Goal: Use online tool/utility: Utilize a website feature to perform a specific function

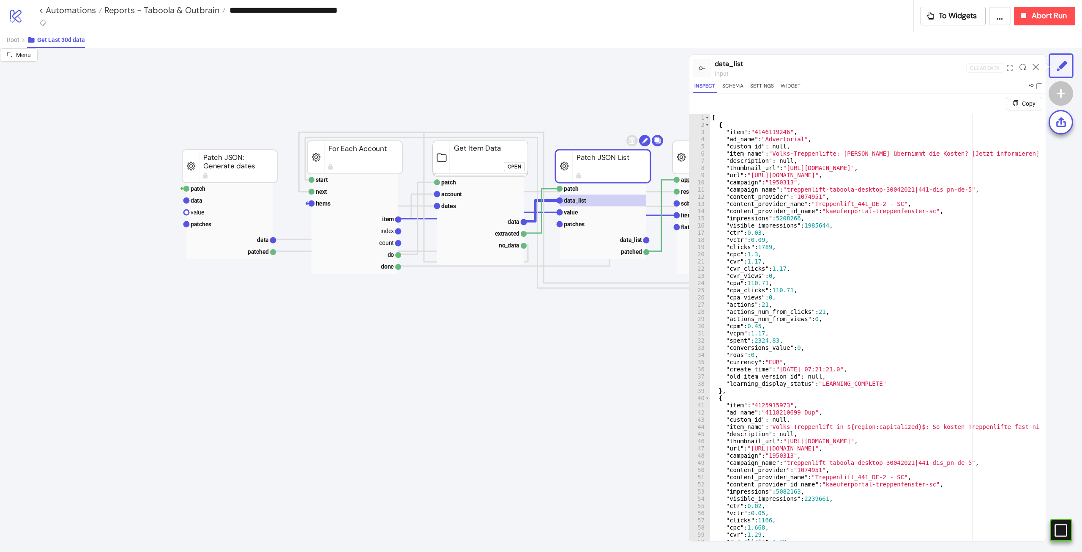
click at [380, 160] on rect at bounding box center [354, 157] width 95 height 33
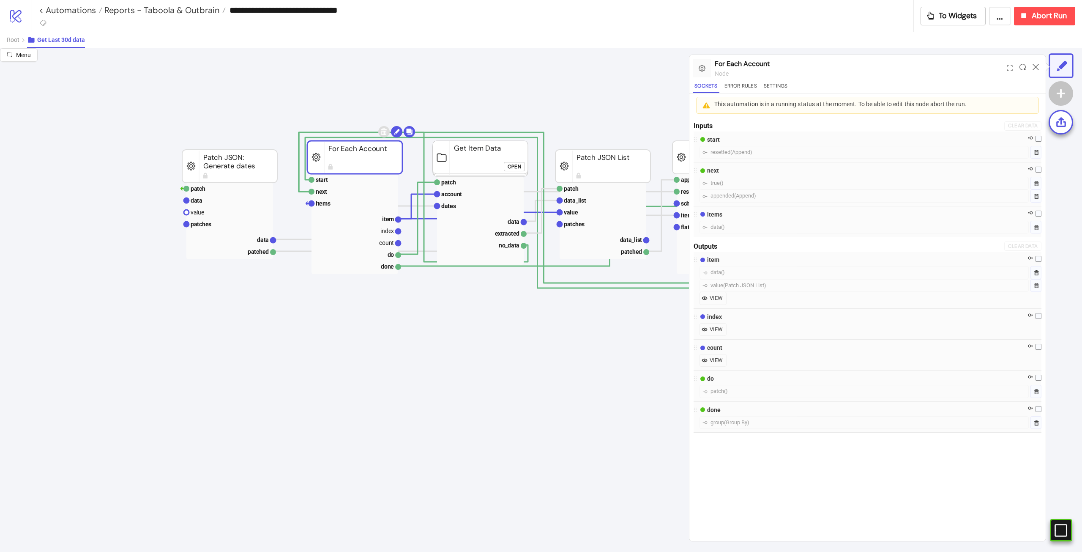
click at [492, 159] on rect at bounding box center [480, 159] width 95 height 36
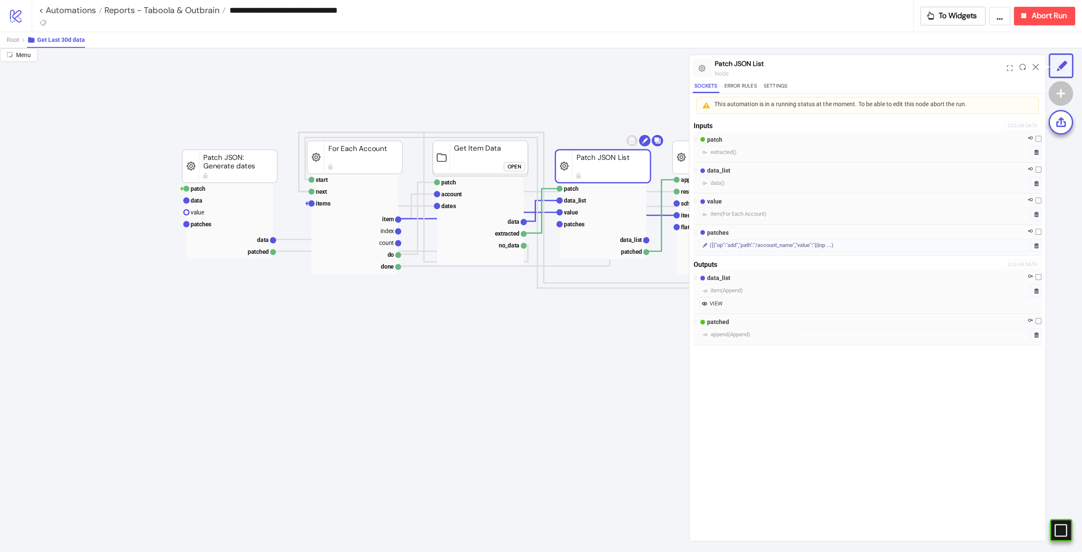
click at [592, 167] on rect at bounding box center [602, 166] width 95 height 33
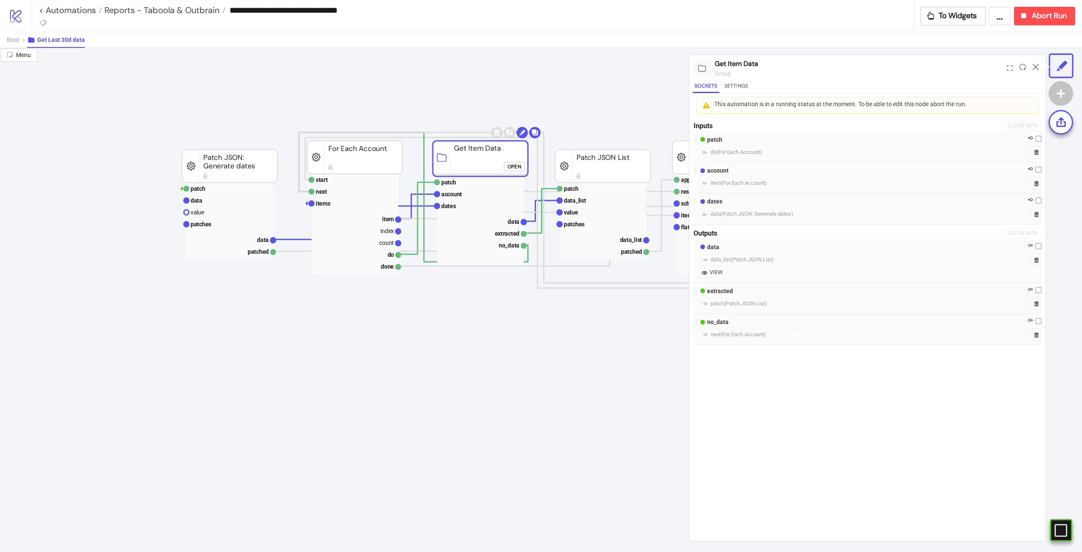
click at [487, 155] on rect at bounding box center [480, 159] width 95 height 36
click at [572, 213] on text "value" at bounding box center [571, 212] width 14 height 7
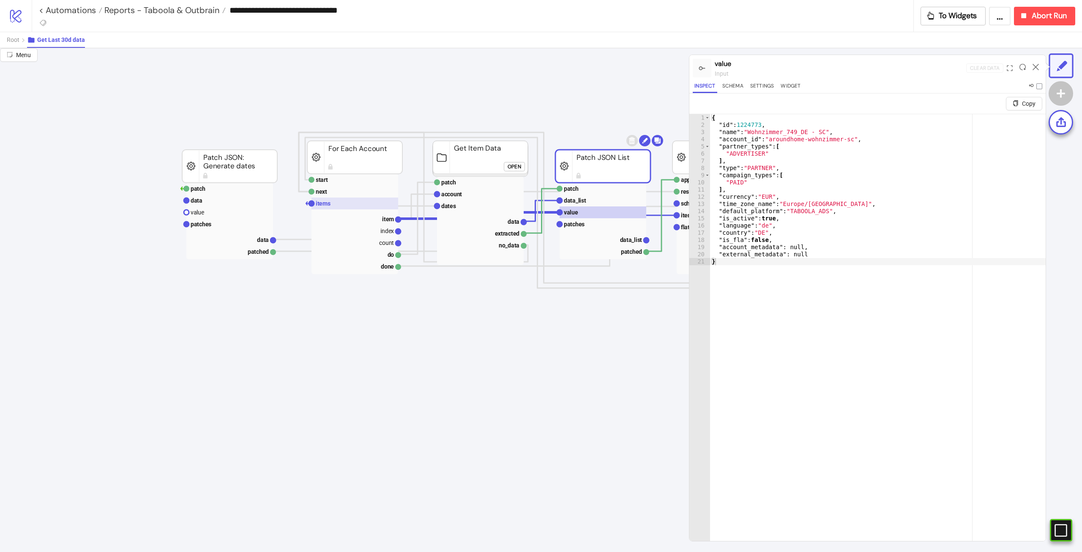
click at [321, 202] on text "items" at bounding box center [323, 203] width 15 height 7
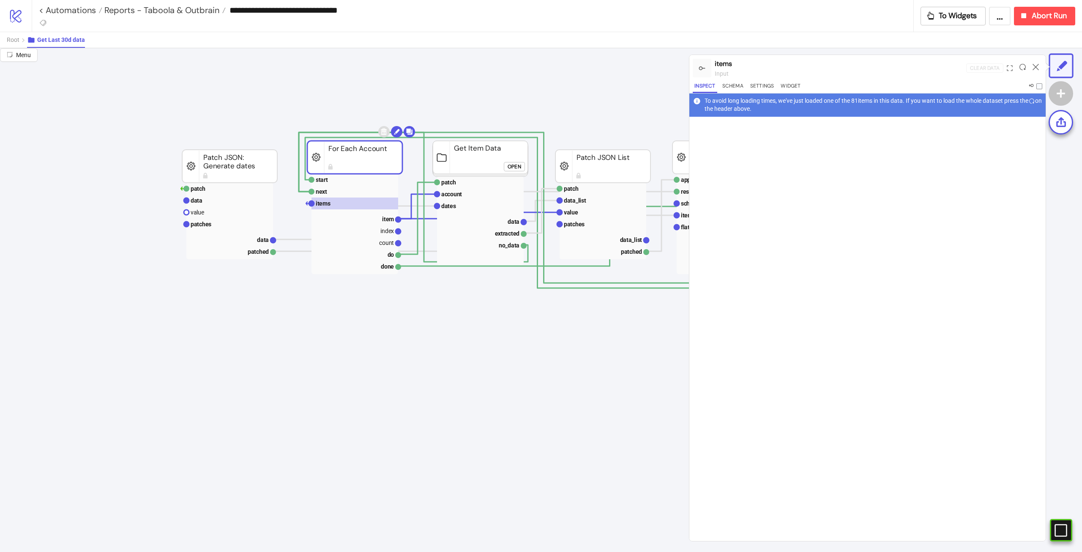
drag, startPoint x: 1024, startPoint y: 68, endPoint x: 1016, endPoint y: 69, distance: 8.6
click at [1024, 67] on icon at bounding box center [1023, 67] width 6 height 6
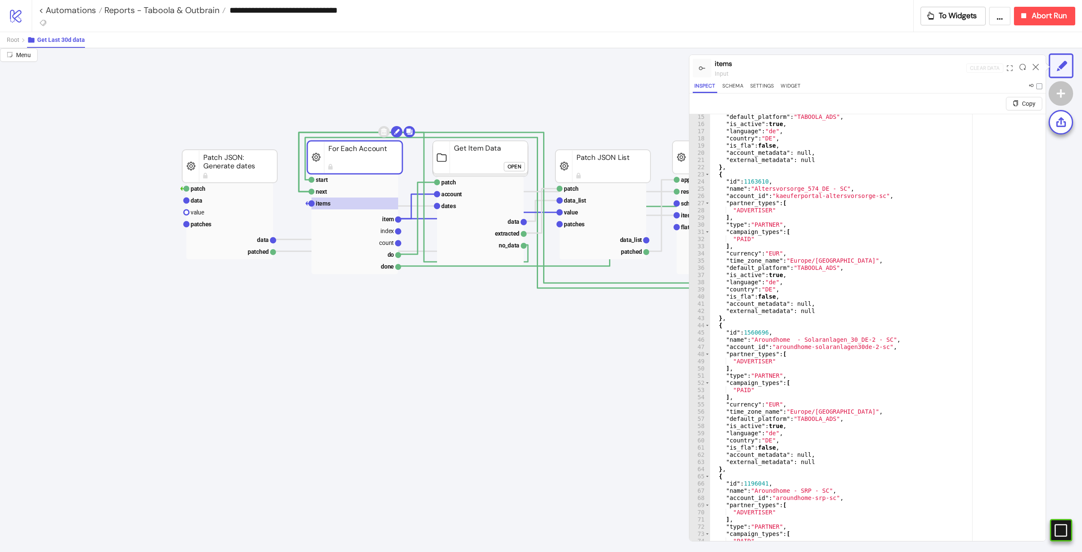
scroll to position [228, 0]
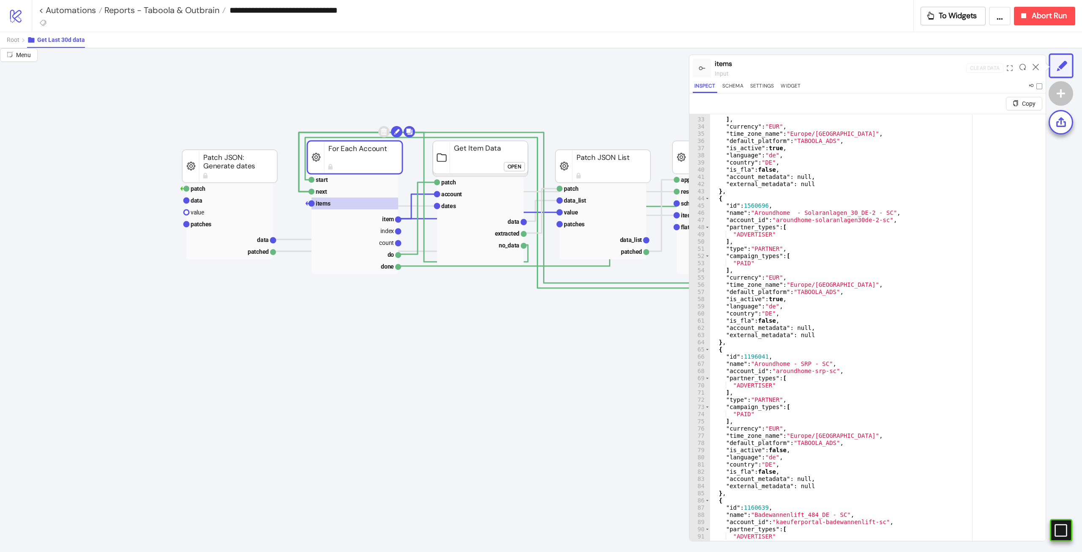
type textarea "**"
click at [831, 421] on div ""PAID" ] , "currency" : "EUR" , "time_zone_name" : "Europe/Berlin" , "default_p…" at bounding box center [874, 339] width 329 height 461
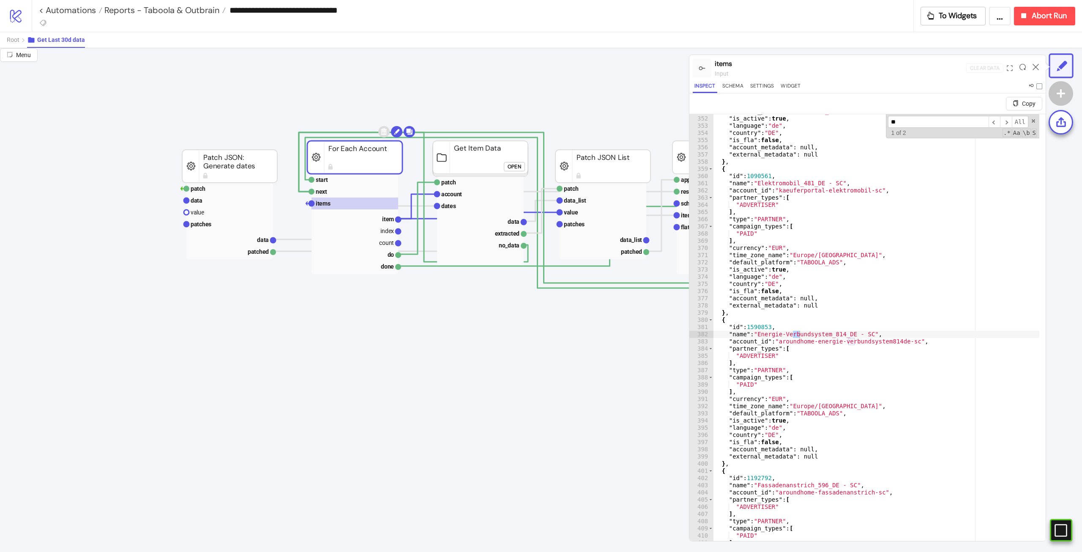
scroll to position [2522, 0]
type input "***"
type textarea "**********"
click at [1037, 67] on icon at bounding box center [1036, 67] width 6 height 6
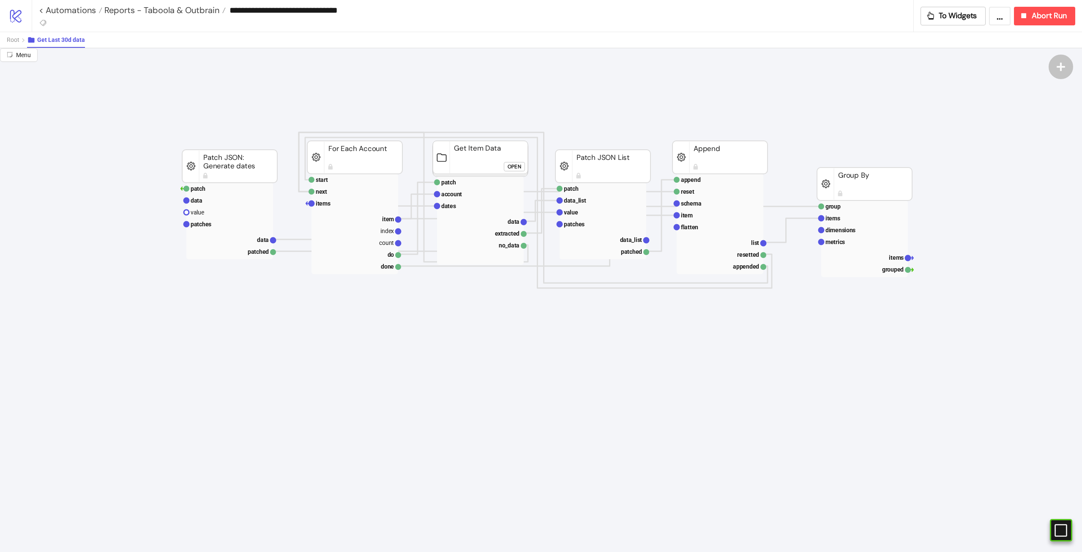
drag, startPoint x: 229, startPoint y: 166, endPoint x: 183, endPoint y: 158, distance: 47.3
click at [183, 158] on rect at bounding box center [229, 166] width 95 height 33
click at [460, 155] on rect at bounding box center [480, 159] width 95 height 36
click at [457, 208] on rect at bounding box center [480, 206] width 87 height 12
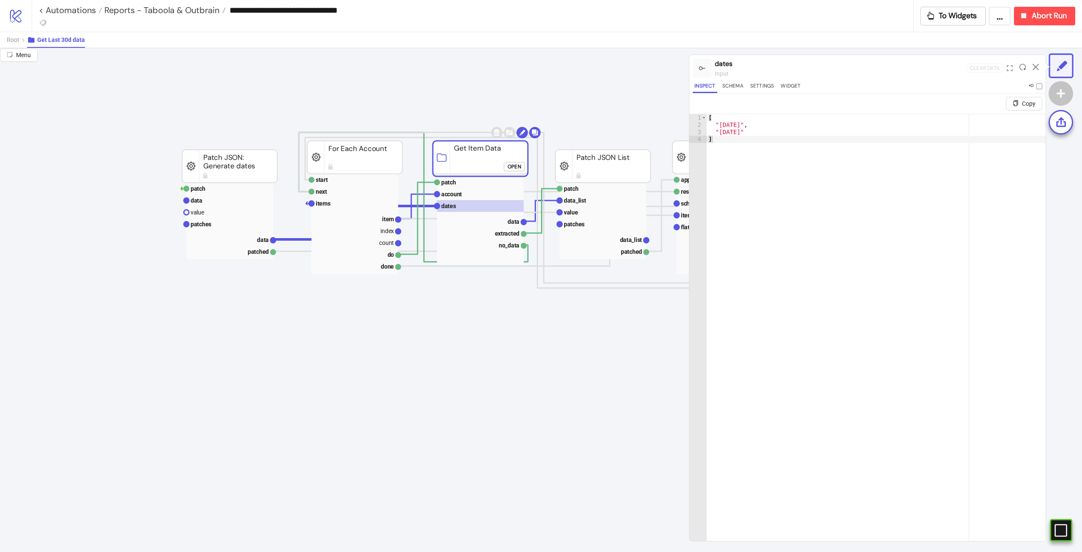
click at [208, 170] on rect at bounding box center [229, 166] width 95 height 33
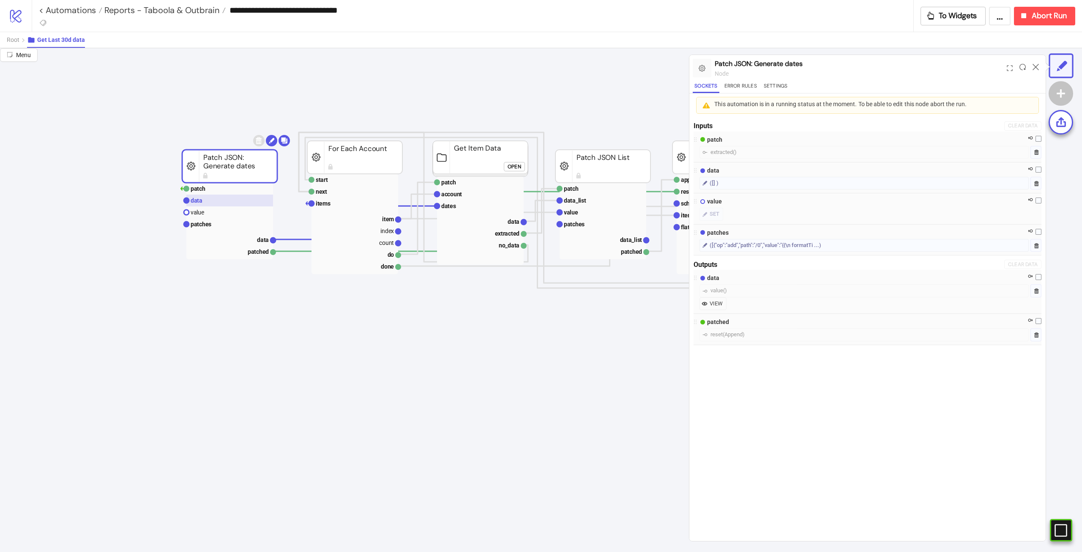
click at [207, 200] on rect at bounding box center [229, 200] width 87 height 12
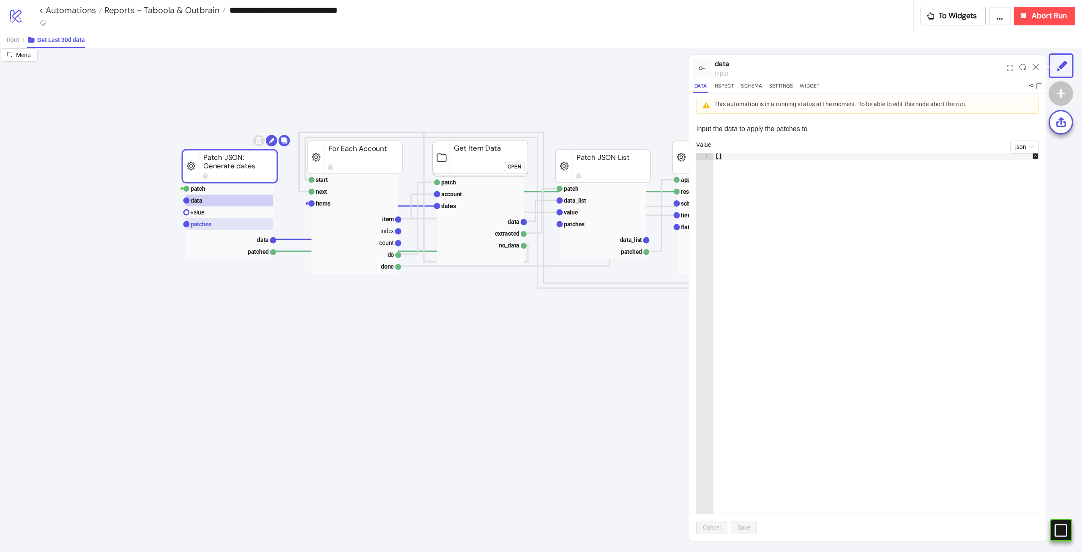
click at [224, 225] on rect at bounding box center [229, 224] width 87 height 12
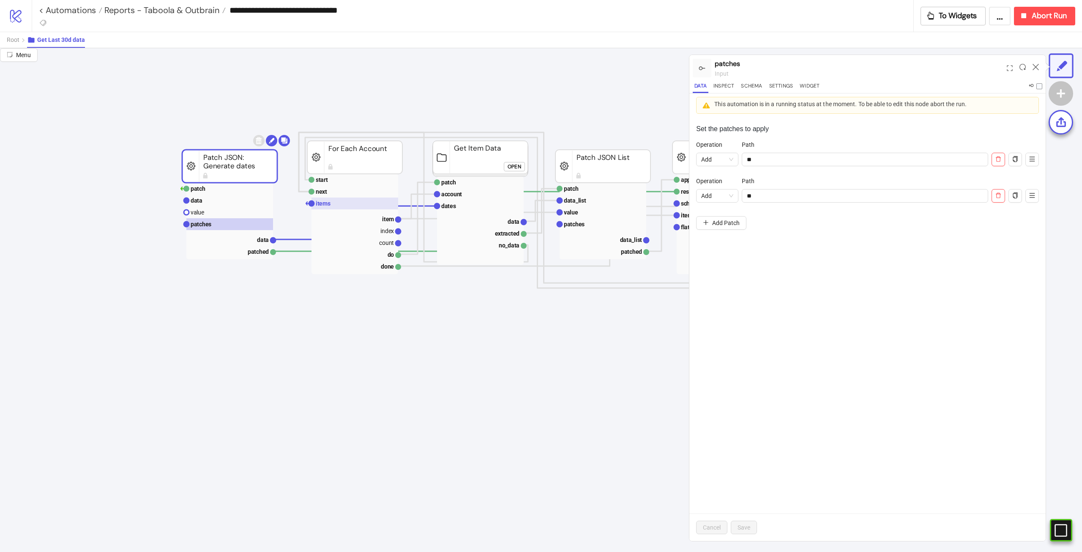
click at [354, 205] on rect at bounding box center [355, 203] width 87 height 12
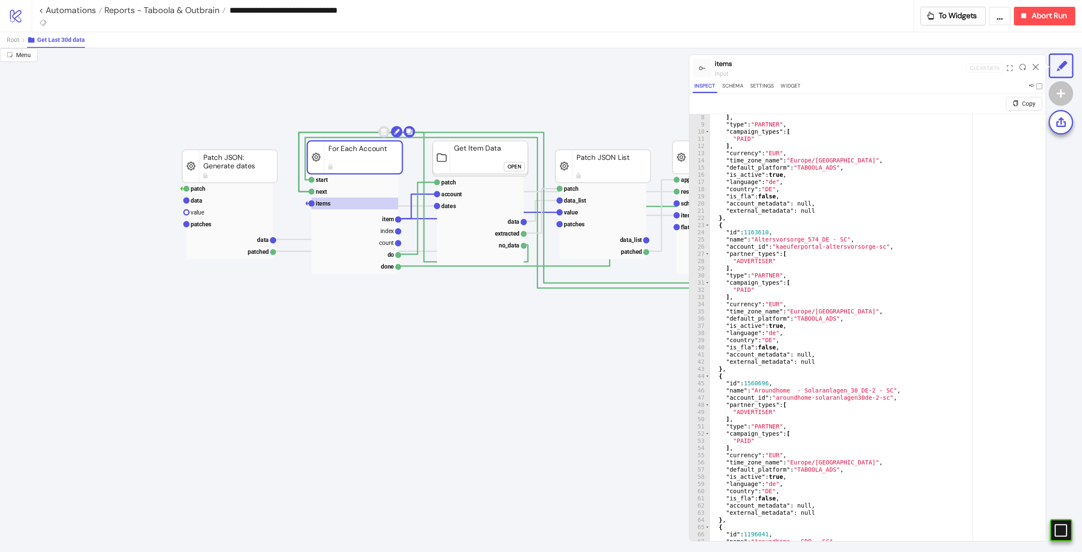
scroll to position [51, 0]
click at [480, 164] on rect at bounding box center [480, 159] width 95 height 36
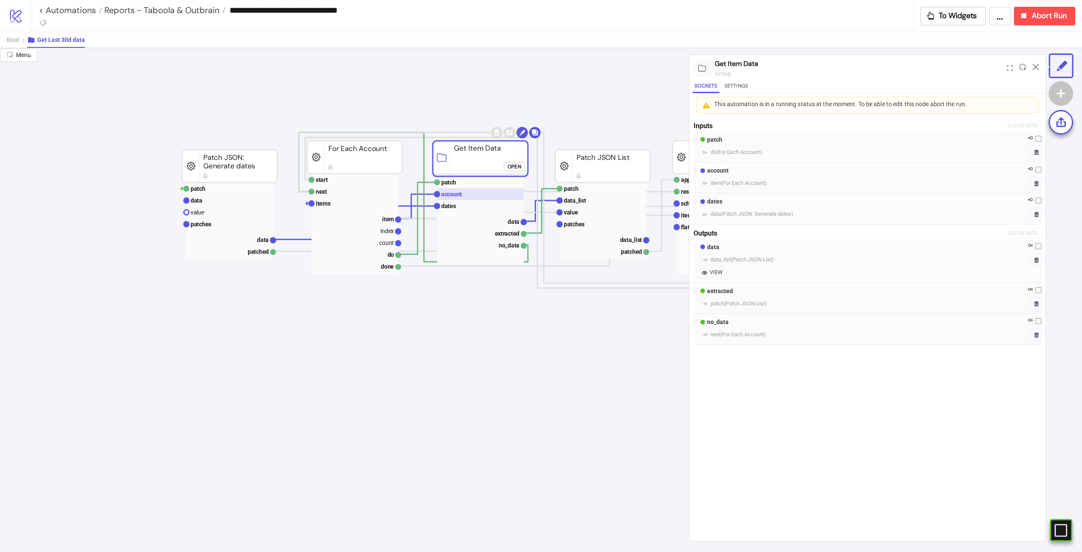
click at [461, 189] on rect at bounding box center [480, 194] width 87 height 12
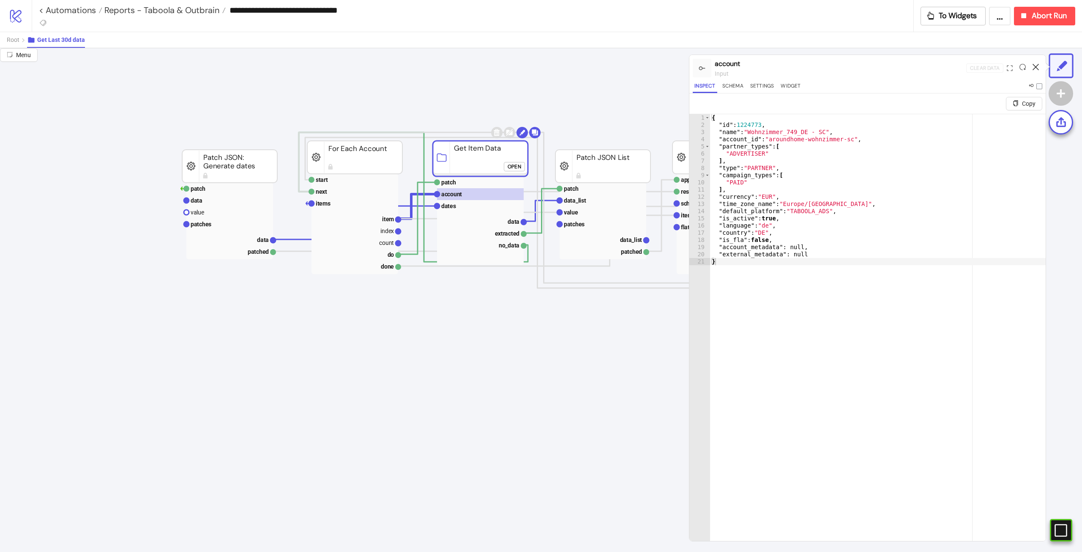
click at [1035, 66] on icon at bounding box center [1036, 67] width 6 height 6
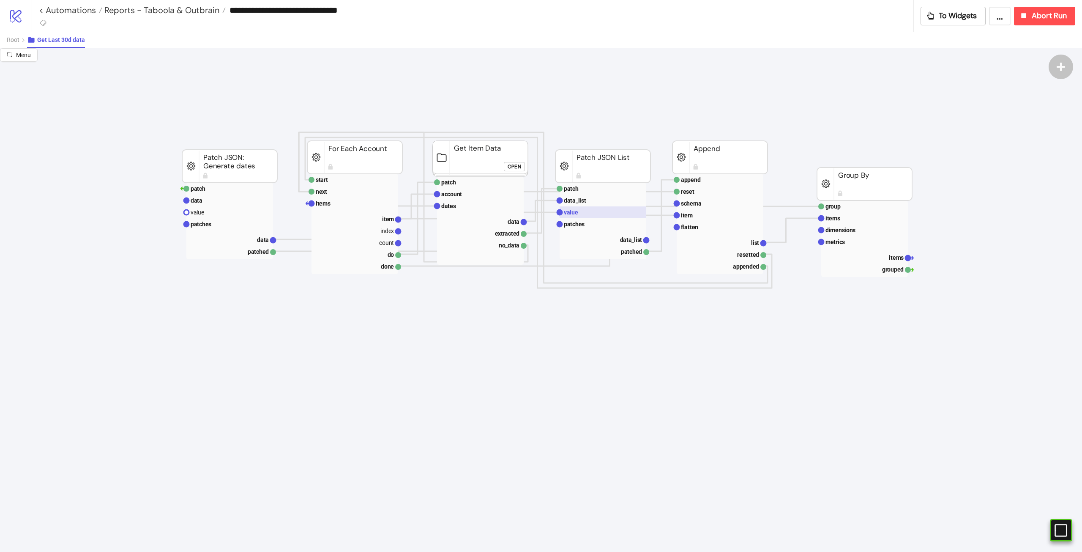
click at [579, 210] on rect at bounding box center [603, 212] width 87 height 12
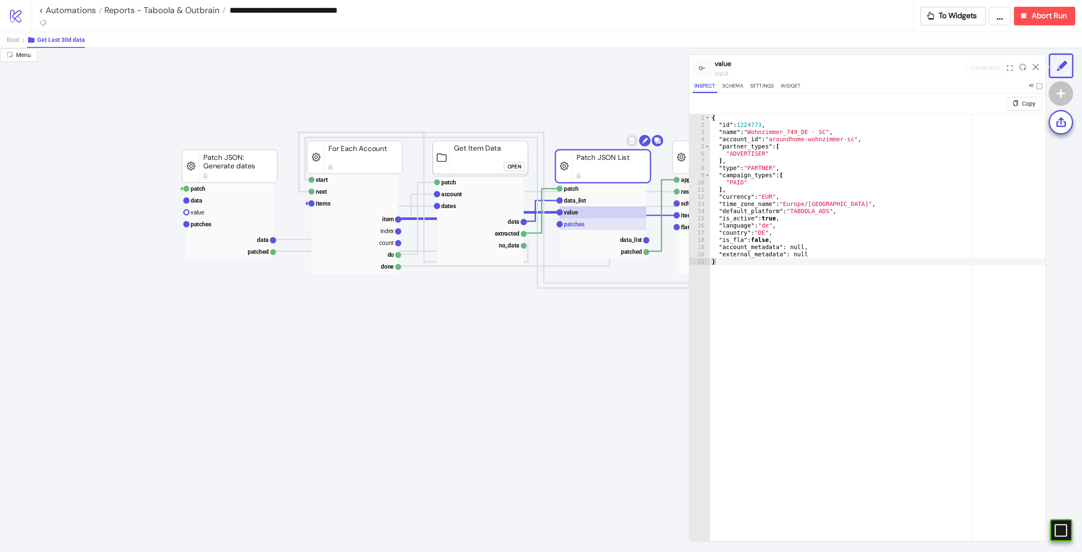
click at [588, 227] on rect at bounding box center [603, 224] width 87 height 12
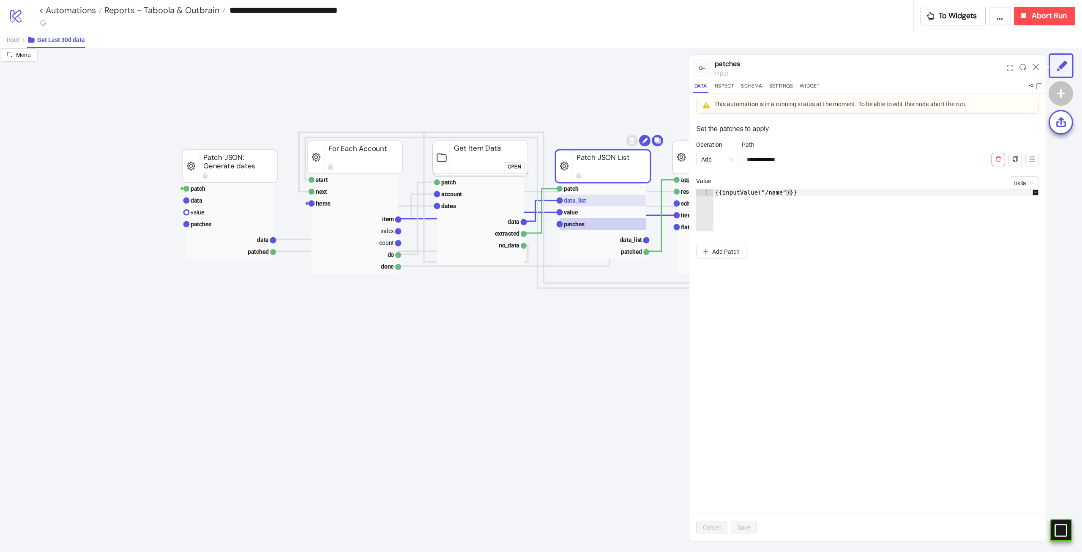
click at [605, 197] on rect at bounding box center [603, 200] width 87 height 12
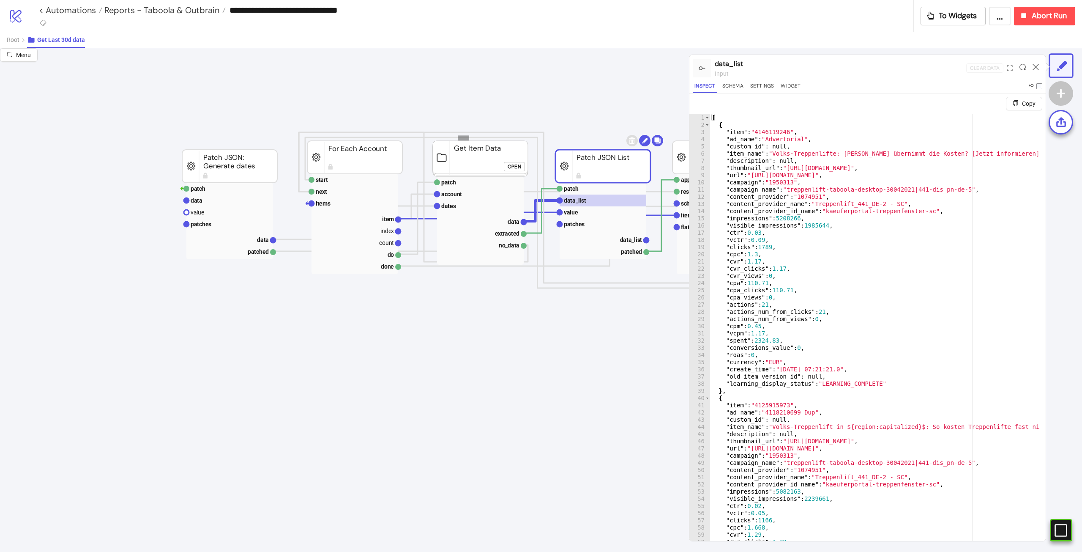
drag, startPoint x: 469, startPoint y: 135, endPoint x: 446, endPoint y: 145, distance: 25.2
click at [608, 175] on rect at bounding box center [602, 166] width 95 height 33
click at [17, 36] on span "Root" at bounding box center [13, 39] width 13 height 7
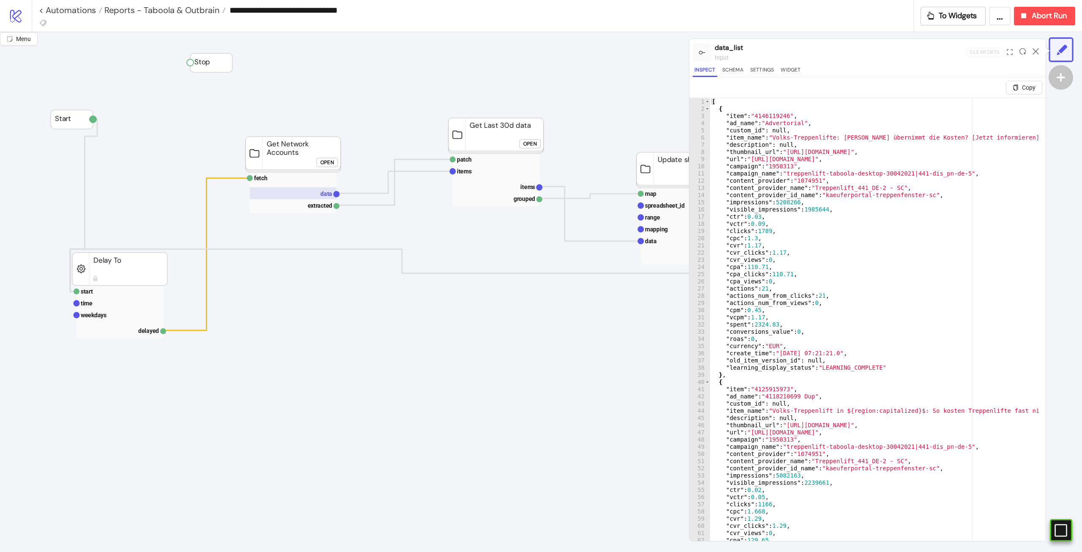
click at [309, 192] on rect at bounding box center [293, 193] width 87 height 12
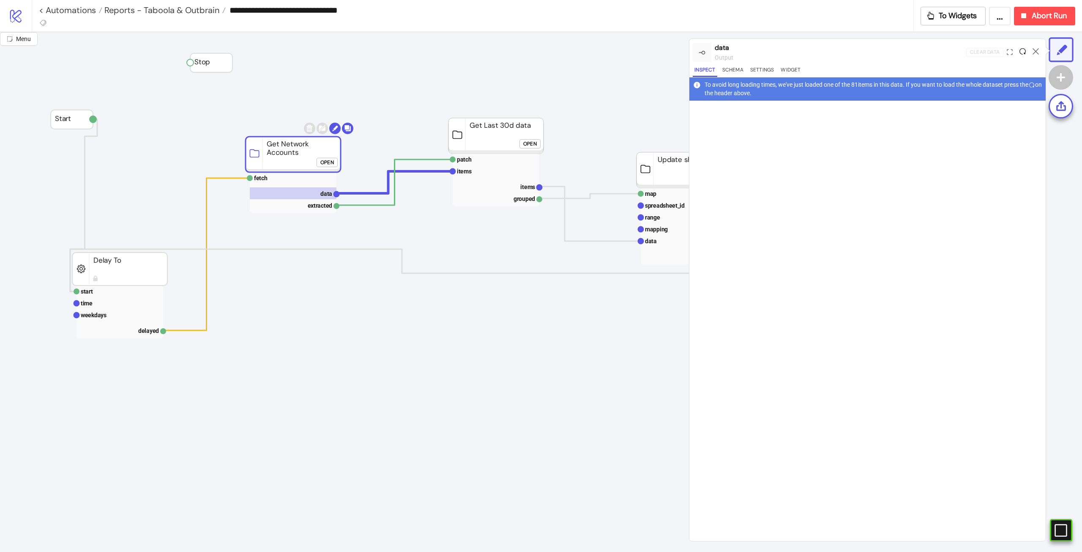
click at [1020, 51] on icon at bounding box center [1023, 51] width 6 height 6
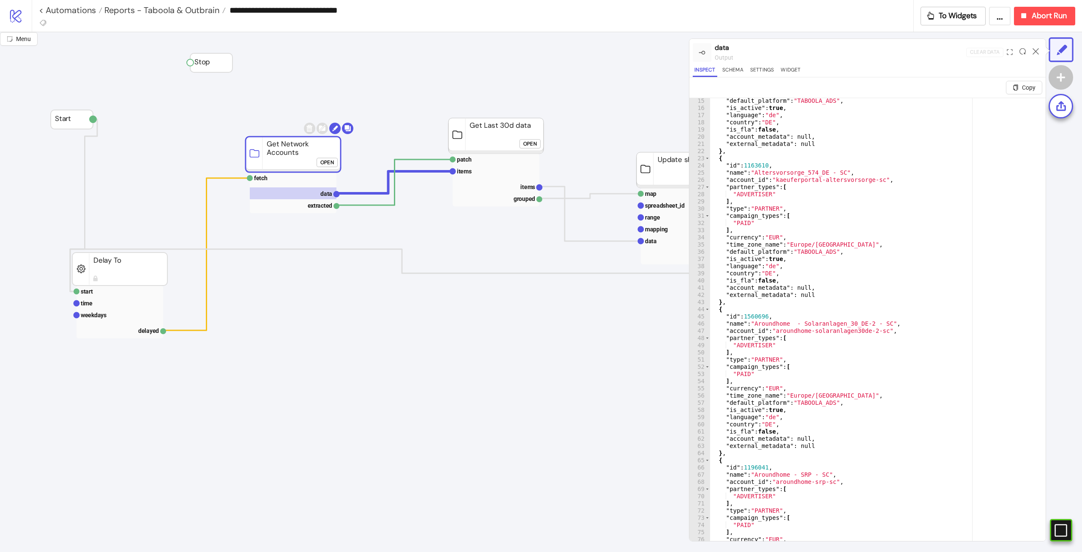
scroll to position [127, 0]
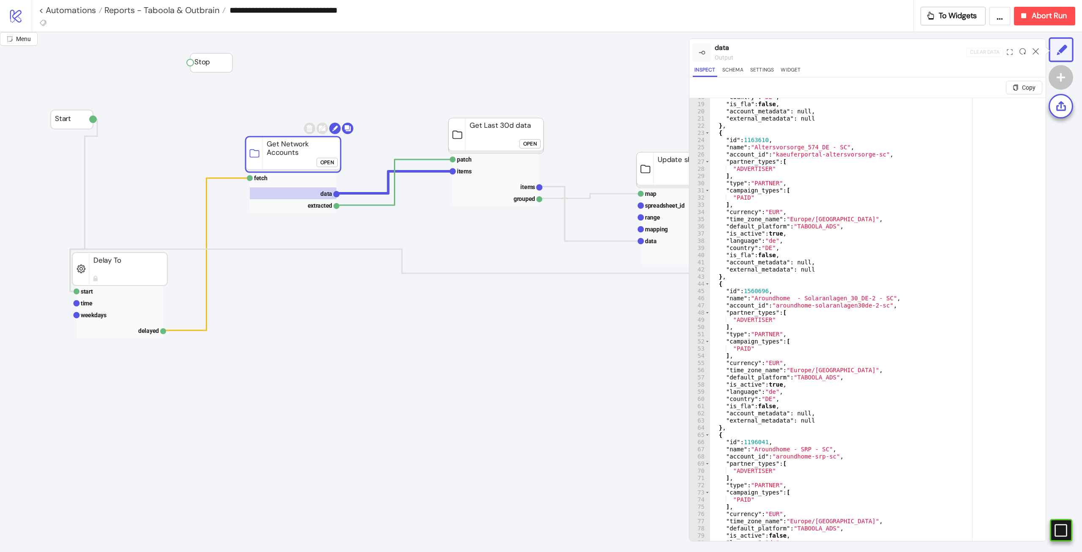
type textarea "**********"
click at [864, 243] on div ""country" : "DE" , "is_fla" : false , "account_metadata" : null , "external_met…" at bounding box center [874, 331] width 329 height 477
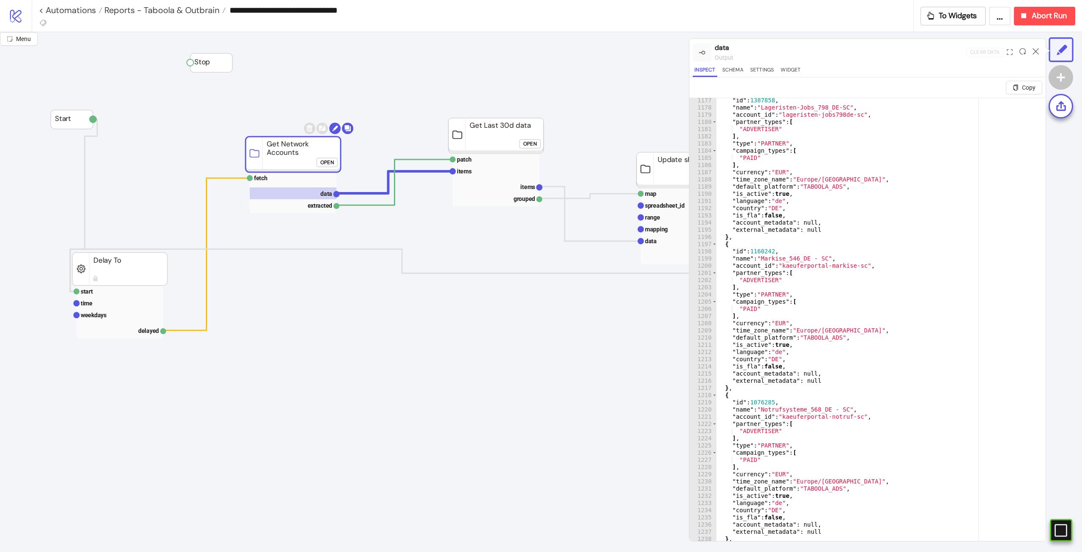
scroll to position [8452, 0]
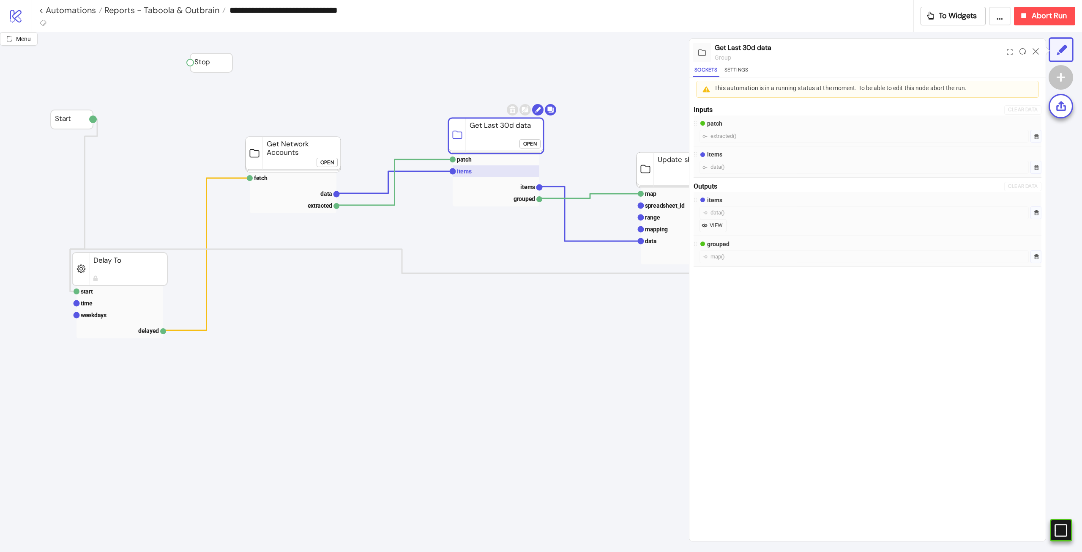
drag, startPoint x: 487, startPoint y: 141, endPoint x: 488, endPoint y: 171, distance: 30.4
click at [518, 157] on g "patch items items grouped Get Last 30d data Open" at bounding box center [503, 155] width 108 height 102
click at [484, 173] on rect at bounding box center [496, 171] width 87 height 12
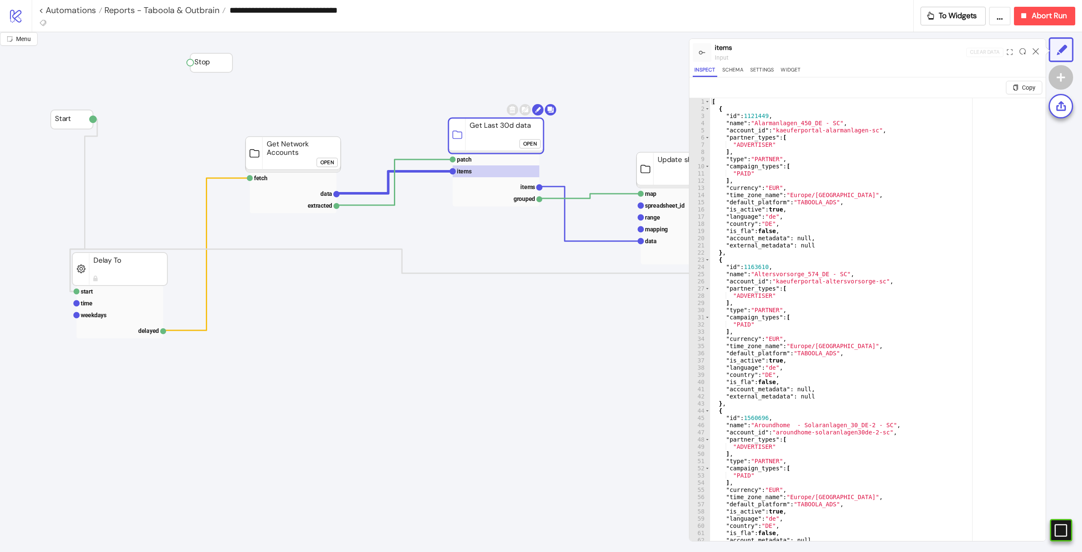
click div "Open"
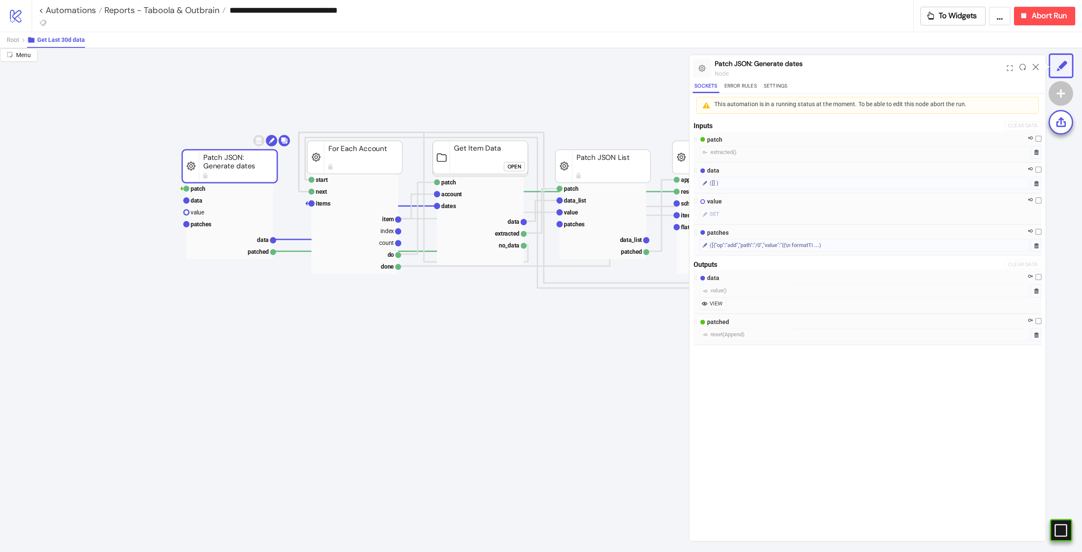
click at [241, 173] on rect at bounding box center [229, 166] width 95 height 33
click at [233, 199] on rect at bounding box center [229, 200] width 87 height 12
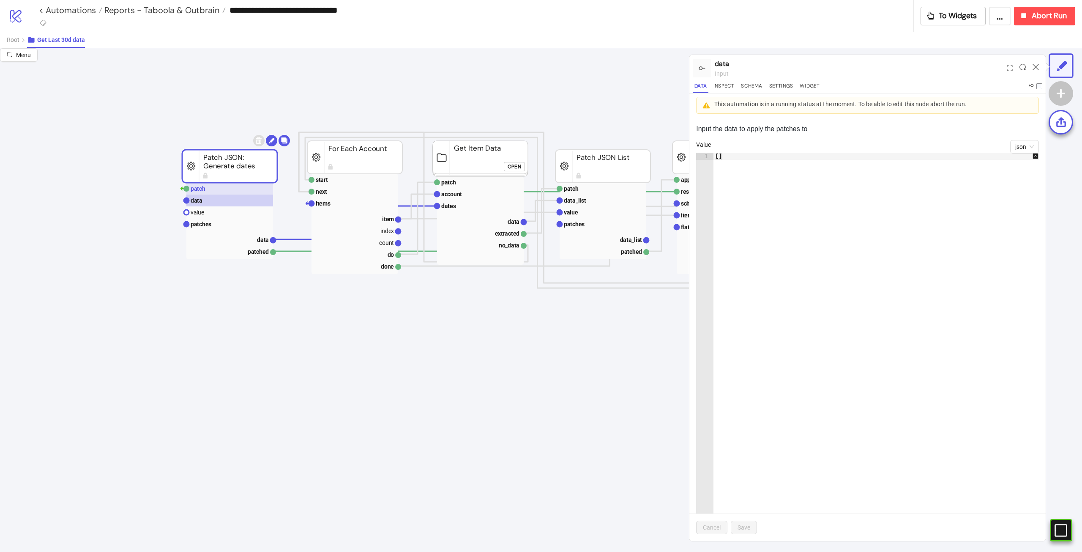
click at [238, 186] on rect at bounding box center [229, 189] width 87 height 12
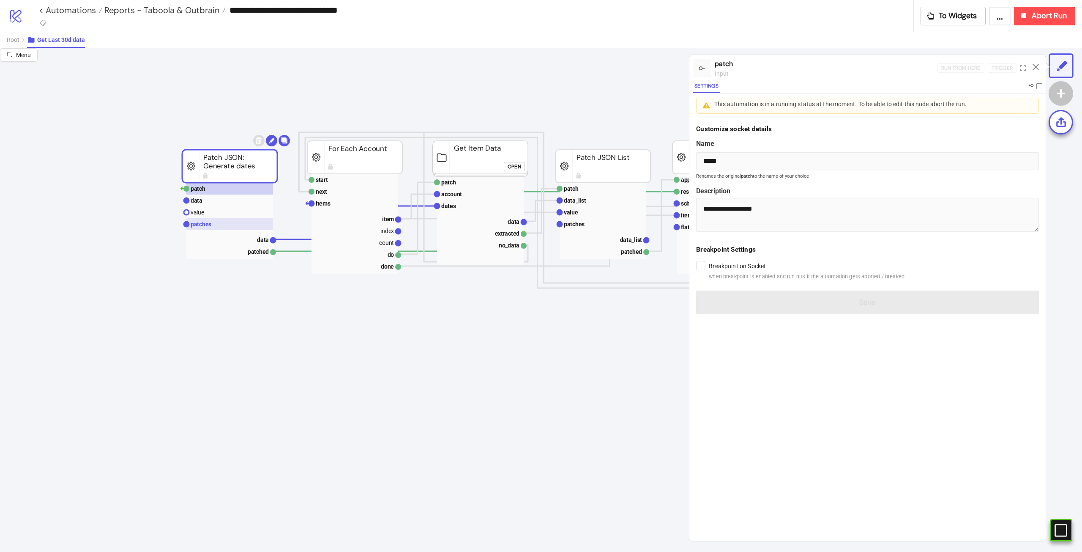
click at [224, 224] on rect at bounding box center [229, 224] width 87 height 12
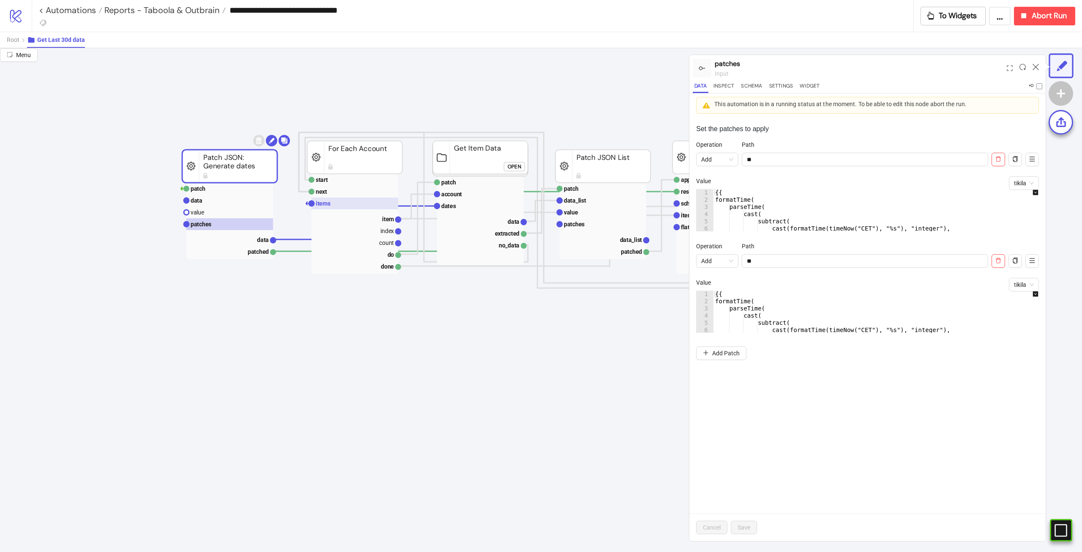
click at [345, 200] on rect at bounding box center [355, 203] width 87 height 12
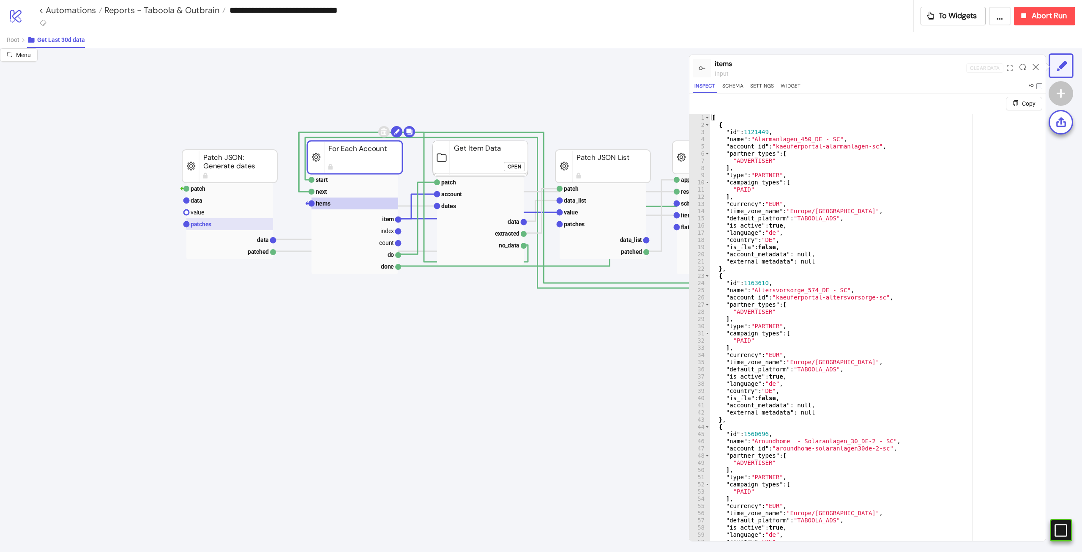
click at [209, 223] on text "patches" at bounding box center [201, 224] width 21 height 7
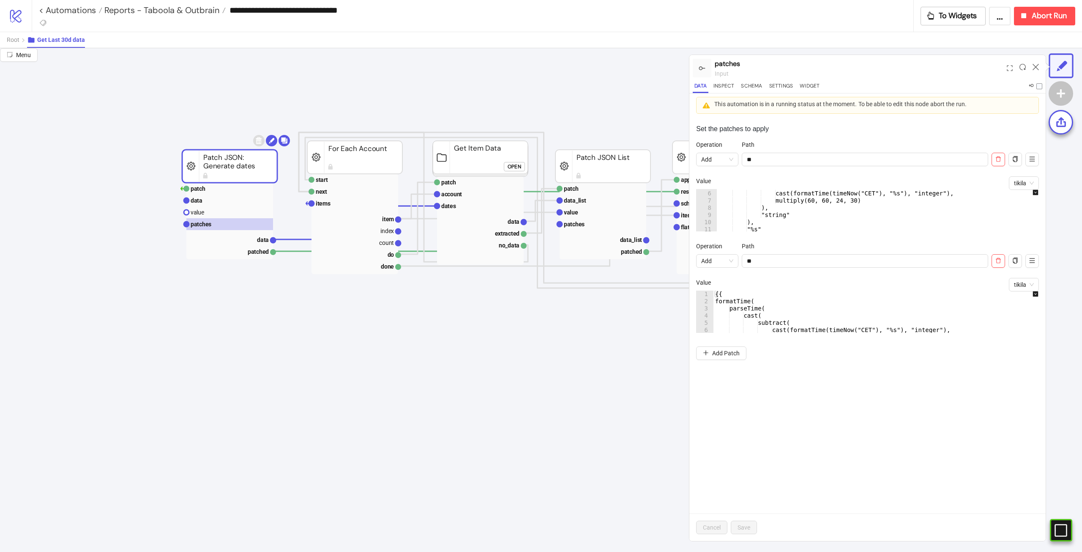
scroll to position [42, 0]
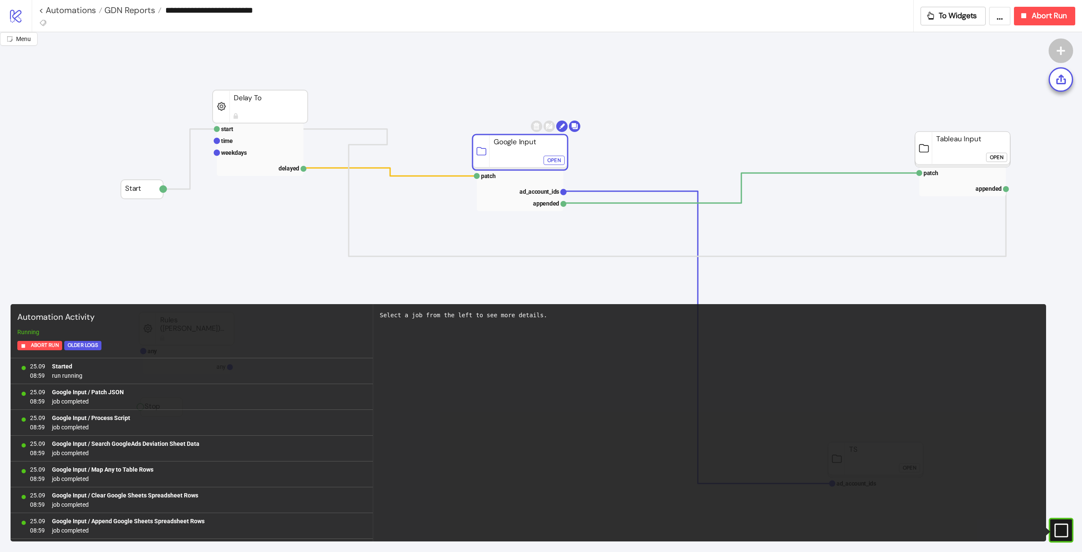
scroll to position [384, 0]
